Goal: Navigation & Orientation: Find specific page/section

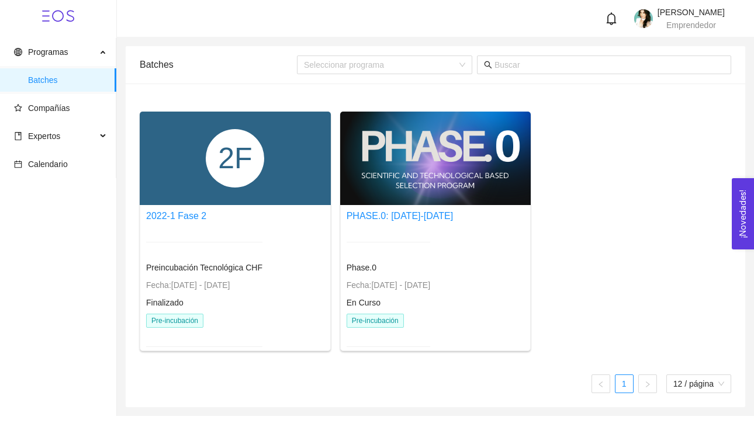
click at [194, 180] on div "2F" at bounding box center [235, 159] width 191 height 94
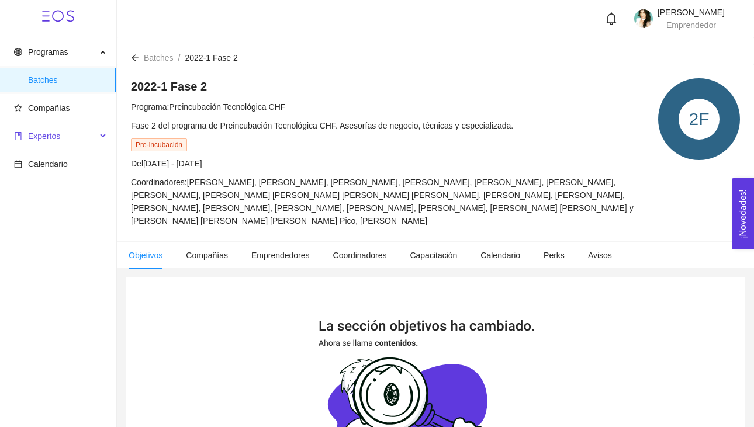
click at [45, 139] on span "Expertos" at bounding box center [44, 136] width 32 height 9
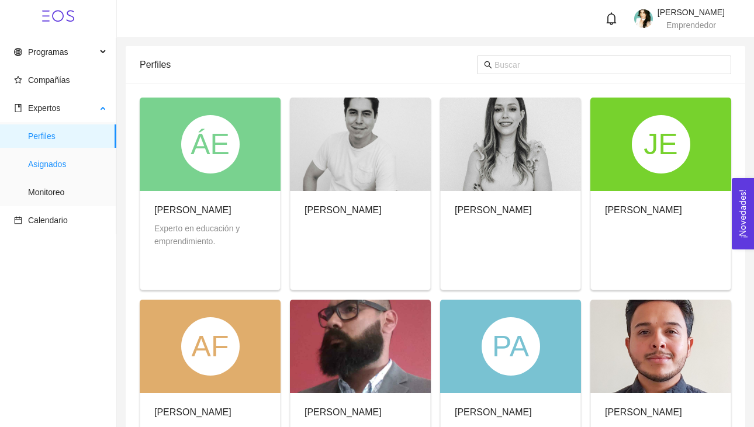
click at [56, 161] on span "Asignados" at bounding box center [67, 164] width 79 height 23
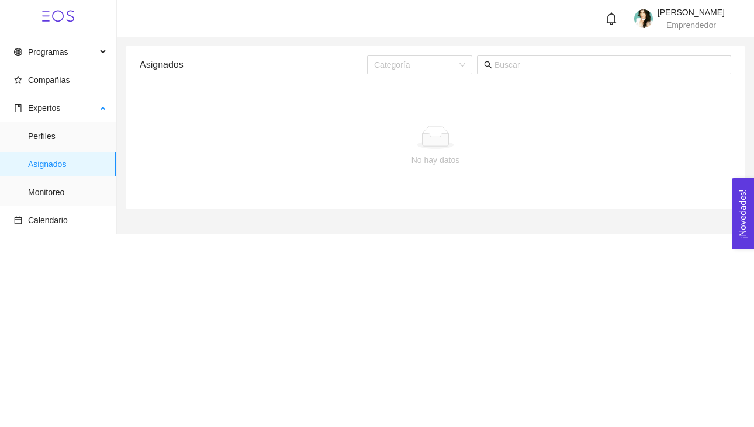
click at [49, 168] on span "Asignados" at bounding box center [67, 164] width 79 height 23
click at [49, 163] on span "Asignados" at bounding box center [67, 164] width 79 height 23
click at [51, 168] on span "Asignados" at bounding box center [67, 164] width 79 height 23
